Goal: Task Accomplishment & Management: Manage account settings

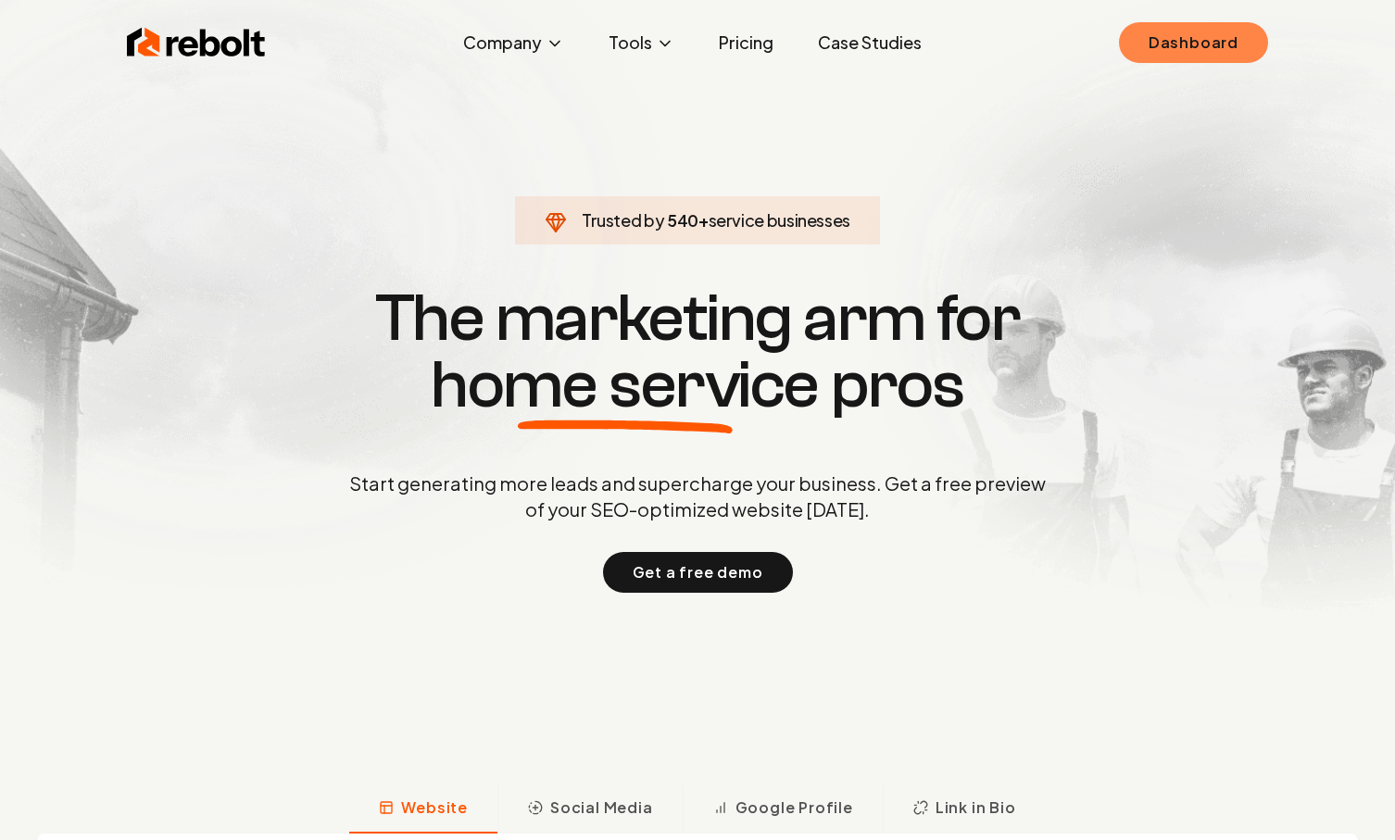
click at [1182, 51] on link "Dashboard" at bounding box center [1193, 42] width 149 height 41
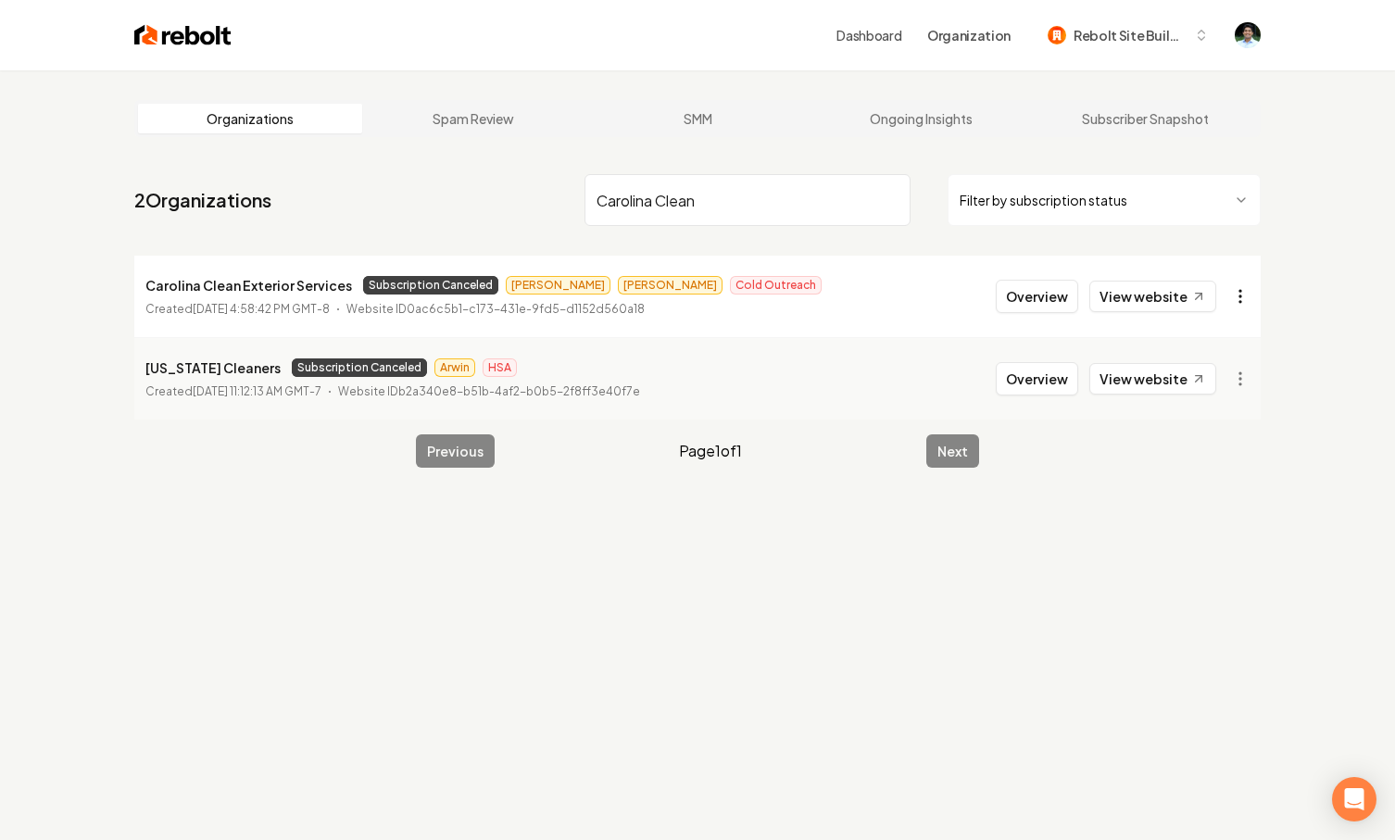
type input "Carolina Clean"
click at [1248, 292] on html "Dashboard Organization Rebolt Site Builder Organizations Spam Review SMM Ongoin…" at bounding box center [697, 420] width 1395 height 840
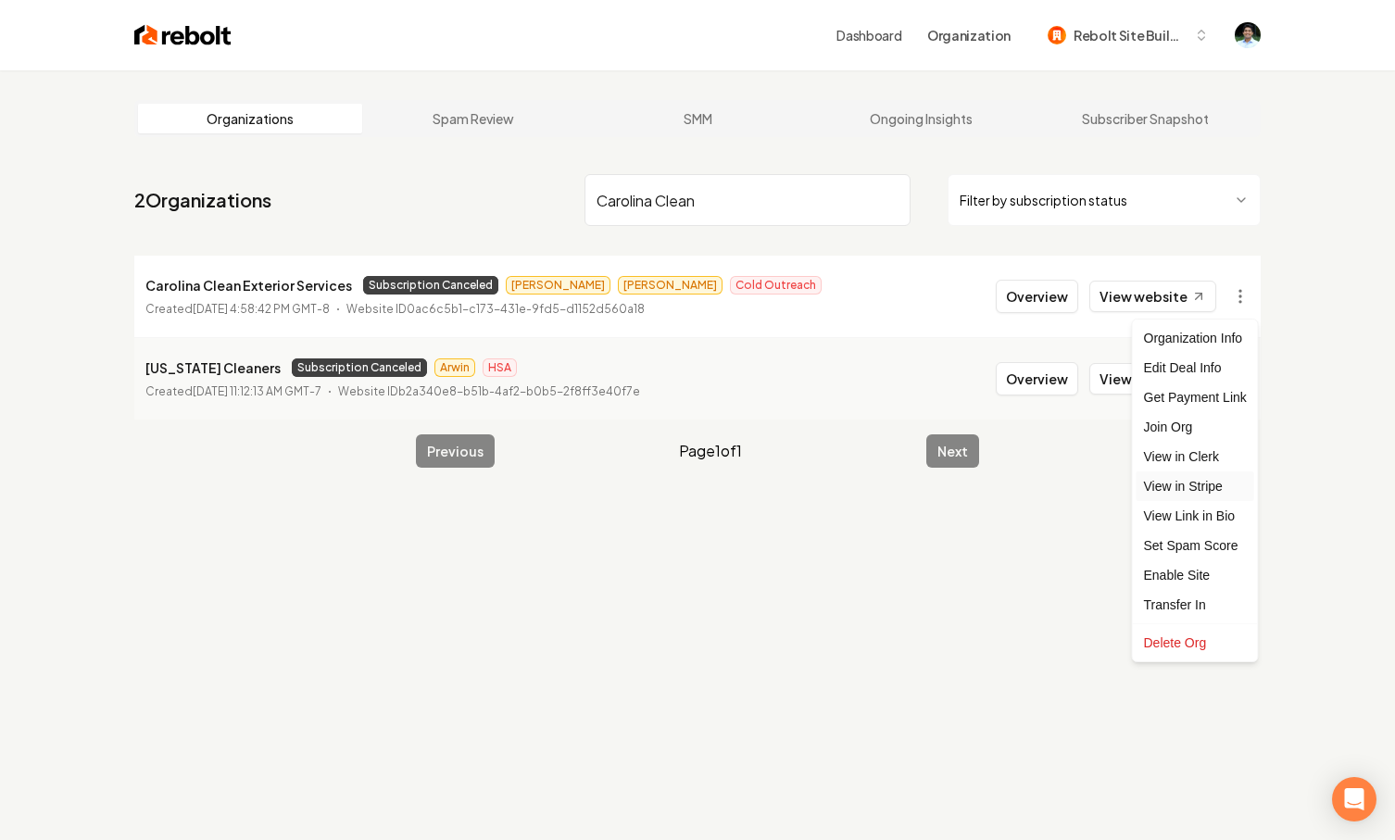
click at [1202, 485] on link "View in Stripe" at bounding box center [1196, 487] width 118 height 30
